Goal: Task Accomplishment & Management: Manage account settings

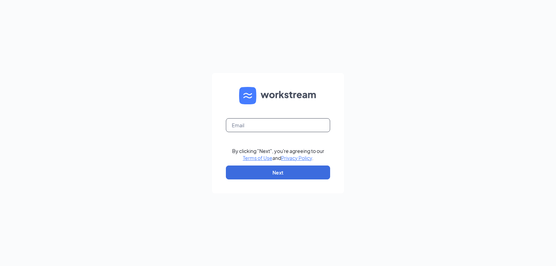
click at [256, 124] on input "text" at bounding box center [278, 125] width 104 height 14
type input "triarc09@bojrdu.com"
click at [278, 172] on button "Next" at bounding box center [278, 172] width 104 height 14
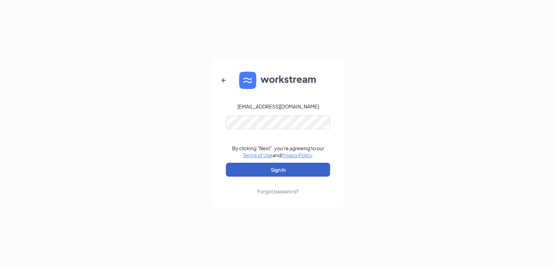
click at [280, 171] on button "Sign In" at bounding box center [278, 170] width 104 height 14
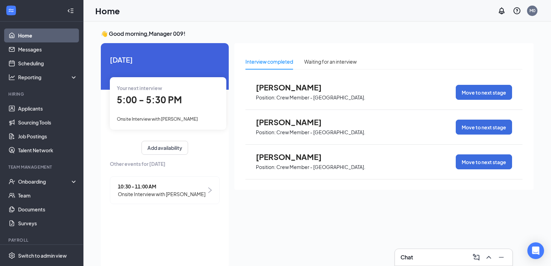
click at [146, 186] on span "10:30 - 11:00 AM" at bounding box center [162, 187] width 88 height 8
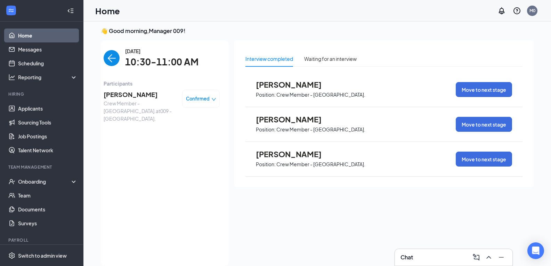
click at [124, 95] on span "[PERSON_NAME]" at bounding box center [140, 95] width 73 height 10
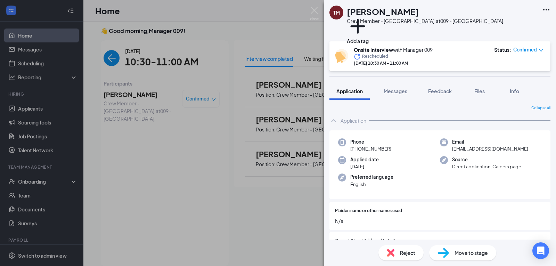
click at [403, 252] on span "Reject" at bounding box center [407, 253] width 15 height 8
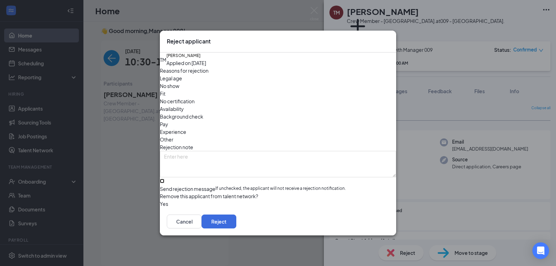
click at [164, 179] on input "Send rejection message If unchecked, the applicant will not receive a rejection…" at bounding box center [162, 181] width 5 height 5
checkbox input "true"
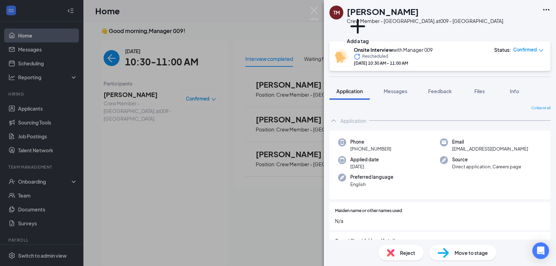
click at [141, 195] on div "TM [PERSON_NAME] Crew Member - [GEOGRAPHIC_DATA]. at [GEOGRAPHIC_DATA]. Add a t…" at bounding box center [278, 133] width 556 height 266
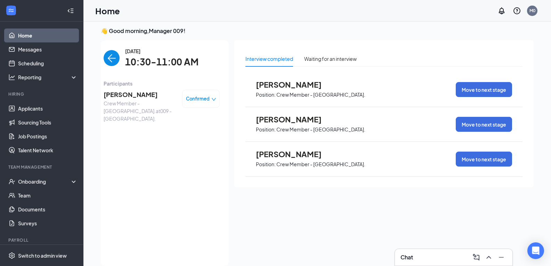
click at [141, 194] on div "[DATE] 10:30-11:00 AM Participants [PERSON_NAME] Crew Member - [GEOGRAPHIC_DATA…" at bounding box center [162, 153] width 116 height 212
